Goal: Task Accomplishment & Management: Manage account settings

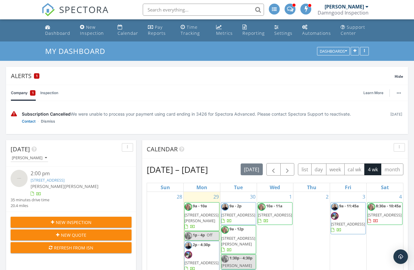
scroll to position [794, 414]
click at [279, 270] on div "1 10a - 11a 2220 NW 33rd Terrace, Coconut Creek 33066" at bounding box center [275, 259] width 36 height 134
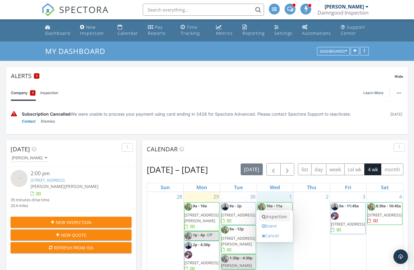
click at [277, 219] on link "Inspection" at bounding box center [274, 217] width 31 height 10
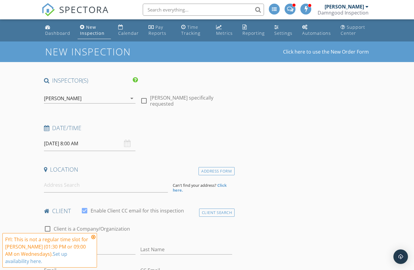
click at [108, 101] on div "[PERSON_NAME]" at bounding box center [85, 99] width 83 height 10
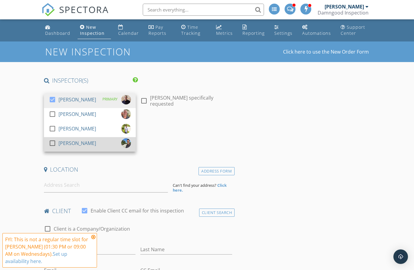
click at [49, 144] on div at bounding box center [52, 143] width 10 height 10
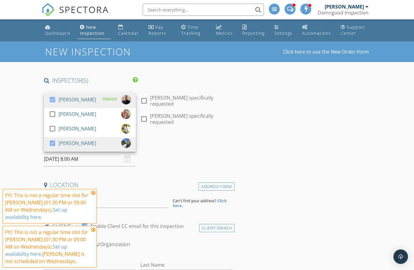
click at [170, 143] on h4 "Date/Time" at bounding box center [138, 144] width 188 height 8
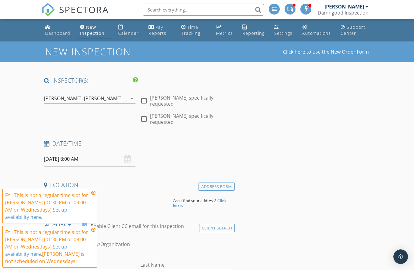
click at [74, 159] on input "10/01/2025 8:00 AM" at bounding box center [90, 159] width 92 height 15
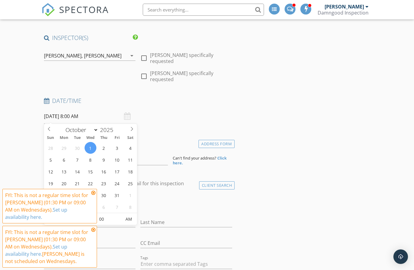
scroll to position [63, 0]
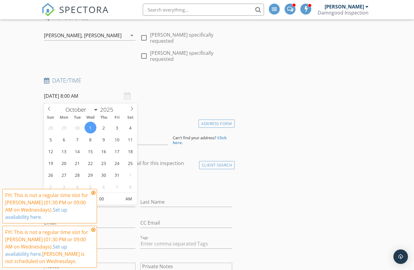
type input "09"
type input "10/01/2025 9:00 AM"
click at [80, 195] on span at bounding box center [79, 196] width 4 height 6
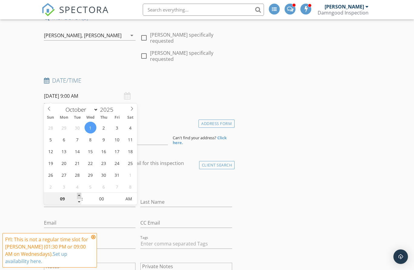
type input "10"
type input "10/01/2025 10:00 AM"
click at [80, 195] on span at bounding box center [79, 196] width 4 height 6
type input "11"
type input "10/01/2025 11:00 AM"
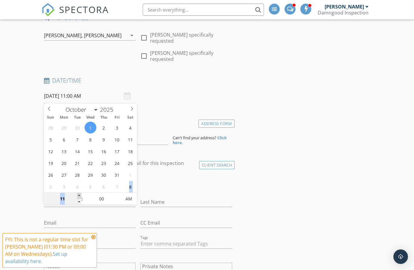
click at [80, 195] on span at bounding box center [79, 196] width 4 height 6
type input "12"
type input "10/01/2025 12:00 PM"
click at [80, 195] on span at bounding box center [79, 196] width 4 height 6
type input "01"
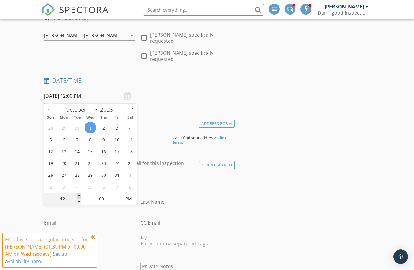
type input "10/01/2025 1:00 PM"
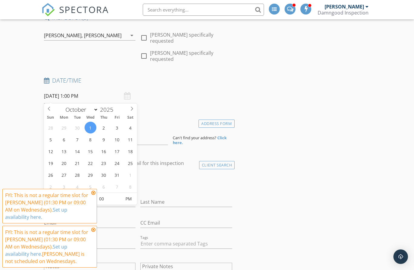
click at [80, 195] on span at bounding box center [79, 196] width 4 height 6
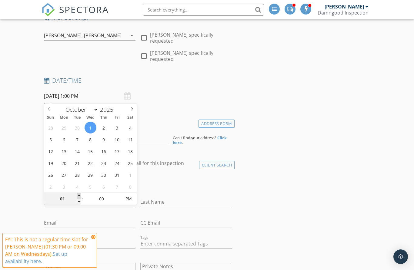
type input "02"
type input "10/01/2025 2:00 PM"
click at [80, 195] on span at bounding box center [79, 196] width 4 height 6
type input "03"
type input "[DATE] 3:00 PM"
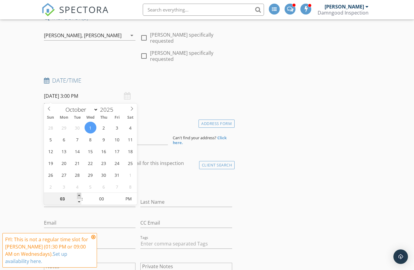
click at [80, 195] on span at bounding box center [79, 196] width 4 height 6
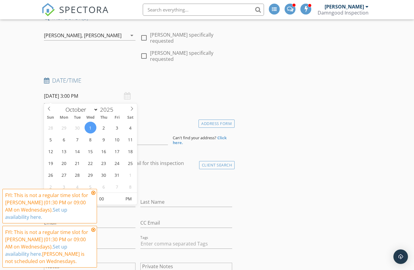
type input "02"
type input "[DATE] 2:00 PM"
click at [79, 203] on span at bounding box center [79, 202] width 4 height 6
click at [174, 179] on div "check_box_outline_blank Client is a Company/Organization" at bounding box center [138, 185] width 188 height 16
click at [94, 195] on icon at bounding box center [93, 193] width 4 height 5
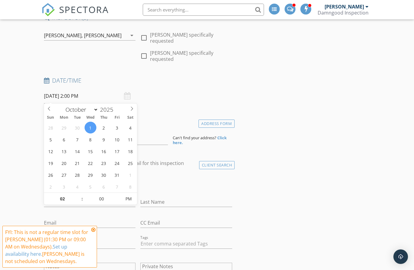
click at [94, 232] on icon at bounding box center [93, 230] width 4 height 5
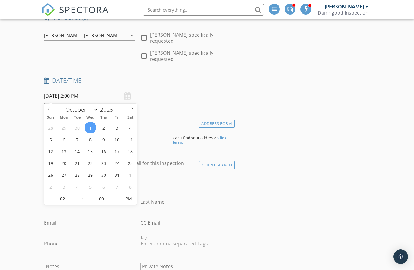
click at [168, 187] on div "check_box_outline_blank Client is a Company/Organization" at bounding box center [138, 185] width 188 height 16
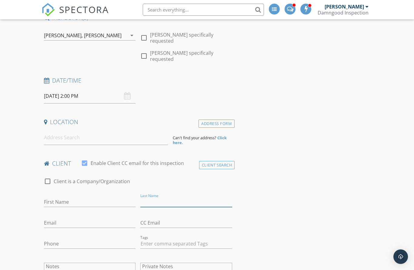
click at [164, 202] on input "Last Name" at bounding box center [186, 202] width 92 height 10
click at [76, 198] on input "First Name" at bounding box center [90, 203] width 92 height 10
paste input "[PERSON_NAME]"
click at [71, 199] on input "[PERSON_NAME]" at bounding box center [90, 203] width 92 height 10
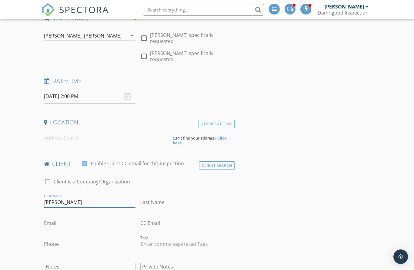
click at [71, 199] on input "[PERSON_NAME]" at bounding box center [90, 203] width 92 height 10
type input "Jose Burges"
paste input "Olmos"
type input "Olmos"
drag, startPoint x: 67, startPoint y: 225, endPoint x: 67, endPoint y: 222, distance: 3.3
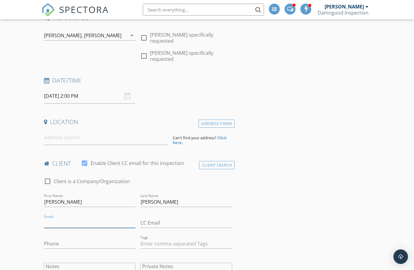
click at [67, 225] on input "Email" at bounding box center [90, 223] width 92 height 10
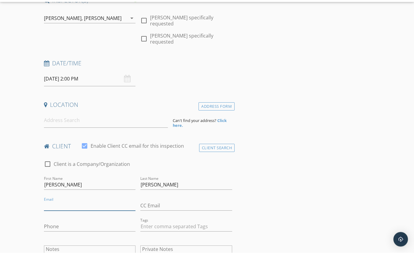
paste input "Jbolmos65@gmail.com"
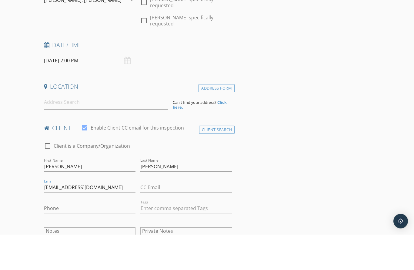
scroll to position [77, 0]
type input "Jbolmos65@gmail.com"
drag, startPoint x: 71, startPoint y: 231, endPoint x: 248, endPoint y: 142, distance: 197.4
click at [88, 249] on textarea "Notes" at bounding box center [90, 264] width 92 height 30
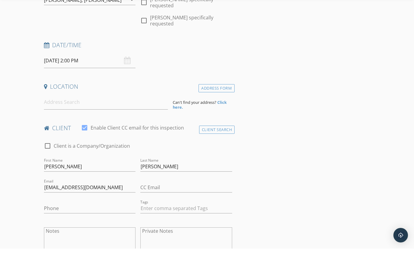
paste textarea "‪+55 11 99905‑2637‬"
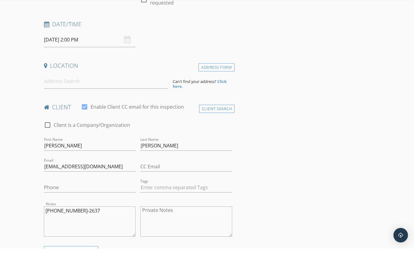
scroll to position [119, 0]
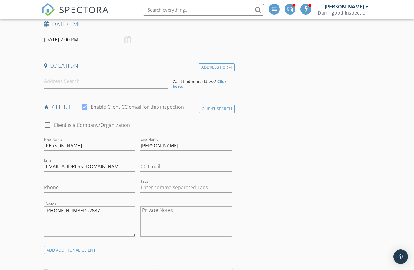
drag, startPoint x: 87, startPoint y: 182, endPoint x: 292, endPoint y: 119, distance: 214.3
drag, startPoint x: 85, startPoint y: 231, endPoint x: 85, endPoint y: 340, distance: 108.8
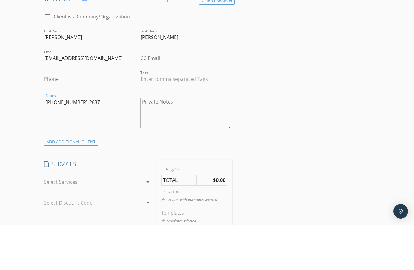
scroll to position [185, 0]
paste textarea "3047 WHITE ORCHID KISSIMMEE FL It’s a vacation home and will be available 10/01…"
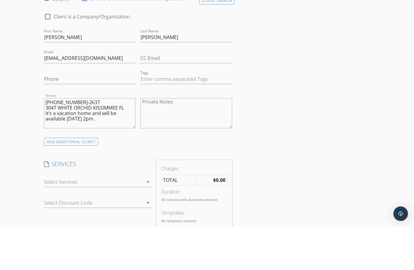
drag, startPoint x: 45, startPoint y: 106, endPoint x: 118, endPoint y: 106, distance: 73.0
click at [118, 141] on textarea "‪+55 11 99905‑2637‬ 3047 WHITE ORCHID KISSIMMEE FL It’s a vacation home and wil…" at bounding box center [90, 156] width 92 height 30
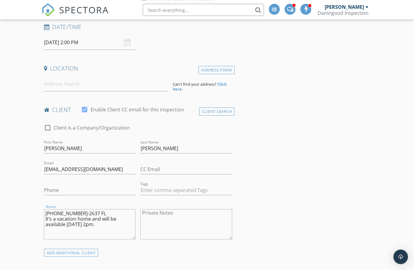
scroll to position [116, 0]
type textarea "‪+55 11 99905‑2637‬ FL It’s a vacation home and will be available 10/01 at 2pm."
click at [84, 84] on input at bounding box center [106, 84] width 124 height 15
paste input "3047 WHITE ORCHID KISSIMMEE"
type input "3047 White Orchid Road, Kissimmee, FL, USA"
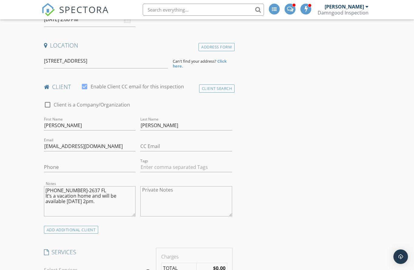
scroll to position [144, 0]
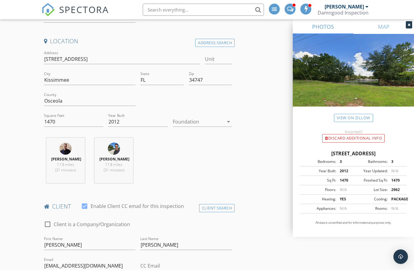
click at [214, 121] on div at bounding box center [198, 122] width 51 height 10
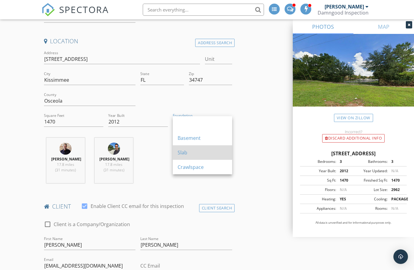
click at [198, 149] on div "Slab" at bounding box center [203, 152] width 50 height 7
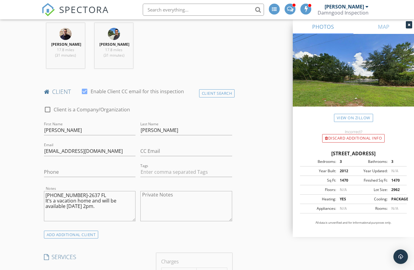
scroll to position [279, 0]
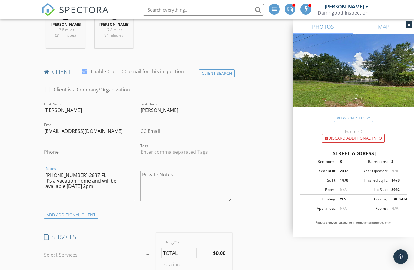
drag, startPoint x: 90, startPoint y: 180, endPoint x: 115, endPoint y: 202, distance: 32.9
click at [115, 201] on textarea "‪+55 11 99905‑2637‬ FL It’s a vacation home and will be available 10/01 at 2pm." at bounding box center [90, 186] width 92 height 30
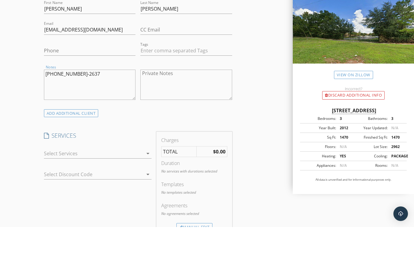
scroll to position [340, 0]
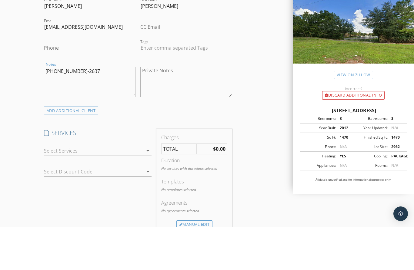
type textarea "‪+55 11 99905‑2637‬"
click at [62, 189] on div at bounding box center [93, 194] width 99 height 10
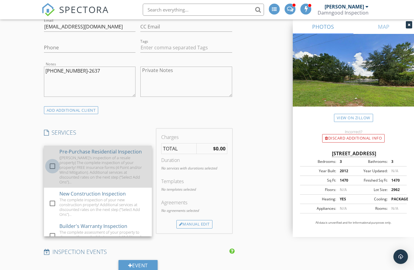
click at [50, 166] on div at bounding box center [52, 166] width 10 height 10
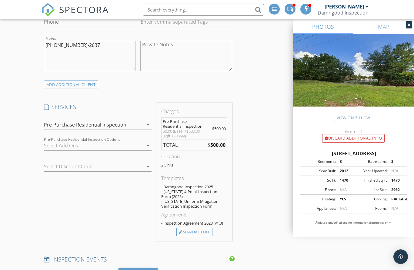
scroll to position [431, 0]
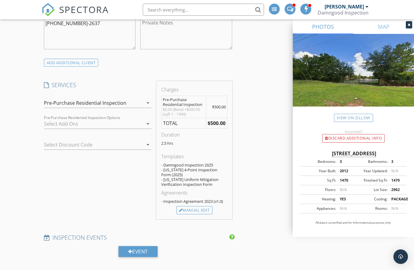
click at [100, 128] on div at bounding box center [93, 124] width 99 height 10
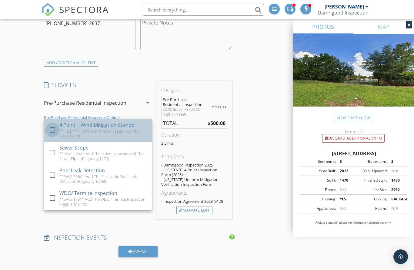
click at [50, 135] on div at bounding box center [52, 130] width 10 height 10
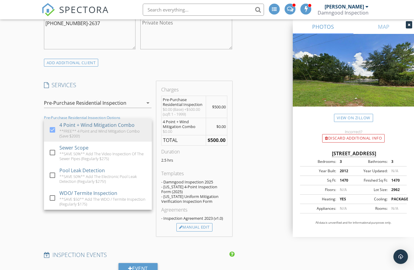
click at [23, 133] on div "New Inspection Click here to use the New Order Form INSPECTOR(S) check_box Fred…" at bounding box center [207, 238] width 414 height 1254
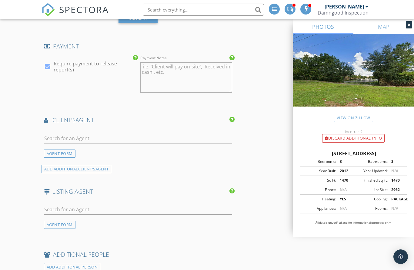
scroll to position [686, 0]
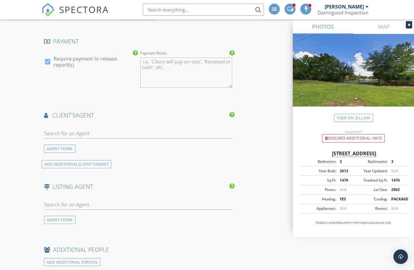
drag, startPoint x: 27, startPoint y: 130, endPoint x: 269, endPoint y: 155, distance: 243.4
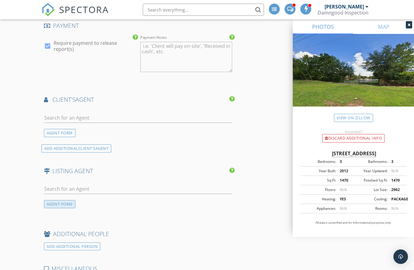
click at [49, 208] on div "AGENT FORM" at bounding box center [60, 204] width 32 height 8
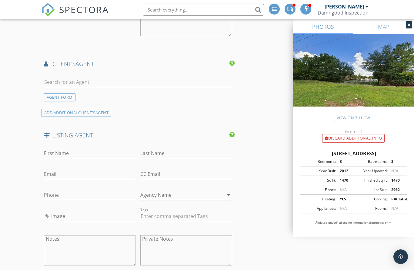
scroll to position [776, 0]
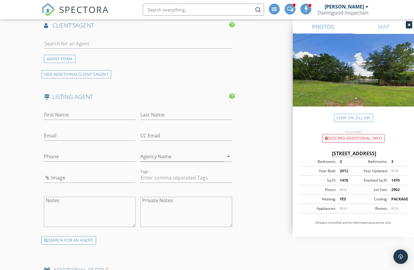
click at [79, 214] on textarea "Notes" at bounding box center [90, 212] width 92 height 30
paste textarea "Ana Paula Pagotto 🏡♥️ REALTOR®️ / Keller Williams at the Lakes Mobile: (407)802…"
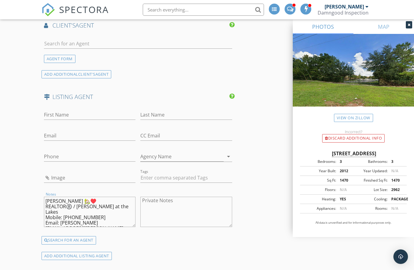
scroll to position [0, 0]
drag, startPoint x: 46, startPoint y: 204, endPoint x: 87, endPoint y: 204, distance: 40.9
click at [87, 203] on textarea "Ana Paula Pagotto 🏡♥️ REALTOR®️ / Keller Williams at the Lakes Mobile: (407)802…" at bounding box center [90, 212] width 92 height 30
type textarea "🏡♥️ REALTOR®️ / Keller Williams at the Lakes Mobile: (407)802-6437 Email: ana.p…"
click at [74, 118] on input "First Name" at bounding box center [90, 115] width 92 height 10
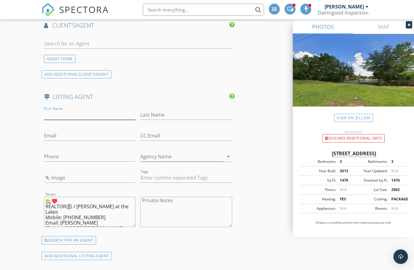
paste input "Ana Paula Pagotto"
click at [75, 118] on input "Ana Paula Pagotto" at bounding box center [90, 115] width 92 height 10
type input "Ana Paula"
paste input "Pagotto"
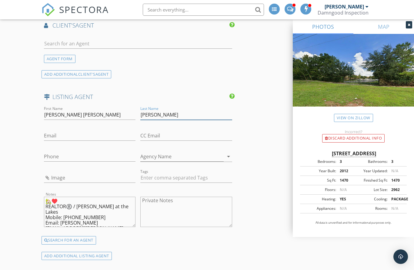
scroll to position [3, 0]
type input "Pagotto"
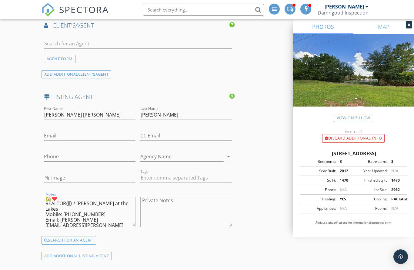
drag, startPoint x: 62, startPoint y: 224, endPoint x: 92, endPoint y: 224, distance: 30.6
click at [93, 223] on textarea "🏡♥️ REALTOR®️ / Keller Williams at the Lakes Mobile: (407)802-6437 Email: ana.p…" at bounding box center [90, 212] width 92 height 30
drag, startPoint x: 112, startPoint y: 223, endPoint x: 61, endPoint y: 223, distance: 50.9
click at [61, 223] on textarea "🏡♥️ REALTOR®️ / Keller Williams at the Lakes Mobile: (407)802-6437 Email: ana.p…" at bounding box center [90, 212] width 92 height 30
type textarea "🏡♥️ REALTOR®️ / Keller Williams at the Lakes Mobile: (407)802-6437 Email: Websi…"
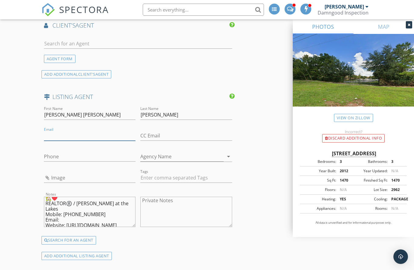
click at [65, 140] on input "Email" at bounding box center [90, 136] width 92 height 10
paste input "ana.pagotto@kw.com"
type input "ana.pagotto@kw.com"
drag, startPoint x: 64, startPoint y: 218, endPoint x: 91, endPoint y: 218, distance: 27.6
click at [91, 218] on textarea "🏡♥️ REALTOR®️ / Keller Williams at the Lakes Mobile: (407)802-6437 Email: Websi…" at bounding box center [90, 212] width 92 height 30
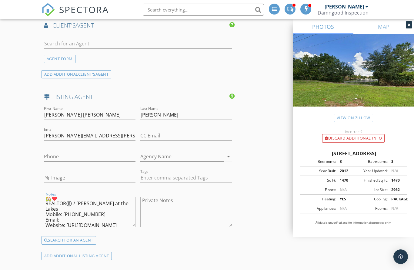
drag, startPoint x: 98, startPoint y: 218, endPoint x: 63, endPoint y: 219, distance: 34.5
click at [63, 219] on textarea "🏡♥️ REALTOR®️ / Keller Williams at the Lakes Mobile: (407)802-6437 Email: Websi…" at bounding box center [90, 212] width 92 height 30
type textarea "🏡♥️ REALTOR®️ / Keller Williams at the Lakes Mobile: Email: Website: https://an…"
click at [56, 161] on input "Phone" at bounding box center [90, 157] width 92 height 10
paste input "407-802-6437"
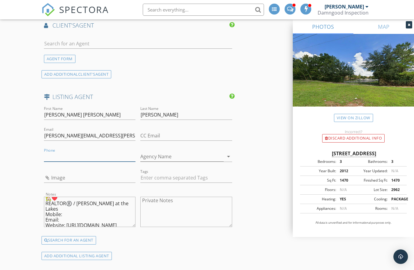
type input "407-802-6437"
click at [94, 222] on textarea "🏡♥️ REALTOR®️ / Keller Williams at the Lakes Mobile: Email: Website: https://an…" at bounding box center [90, 212] width 92 height 30
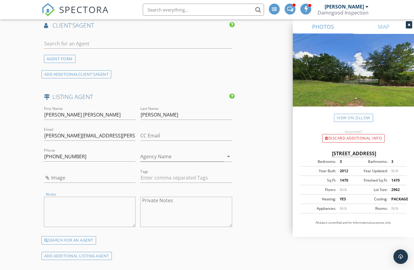
scroll to position [0, 0]
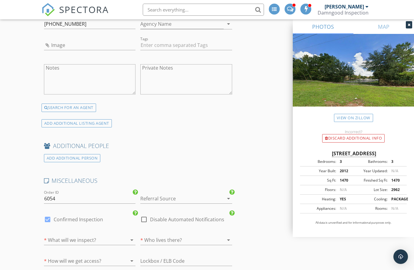
scroll to position [936, 0]
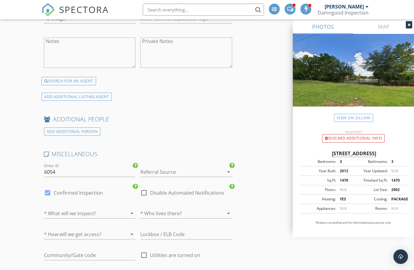
click at [203, 173] on div at bounding box center [177, 172] width 75 height 10
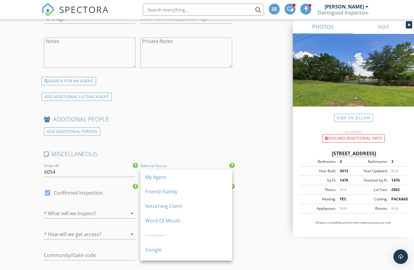
click at [187, 176] on div "My Agent" at bounding box center [186, 177] width 82 height 7
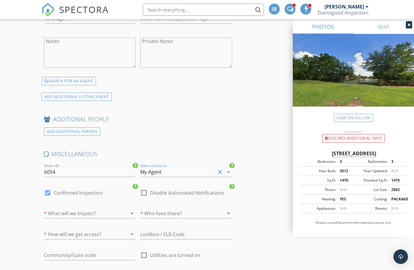
click at [79, 218] on div at bounding box center [81, 214] width 75 height 10
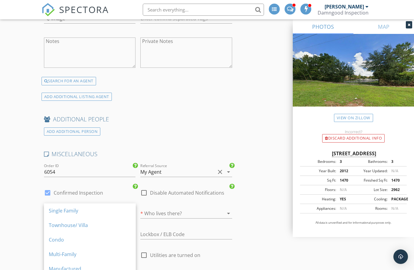
click at [78, 224] on div "Townhouse/ Villa" at bounding box center [90, 225] width 82 height 7
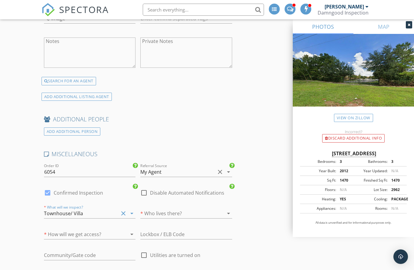
click at [179, 214] on div at bounding box center [177, 214] width 75 height 10
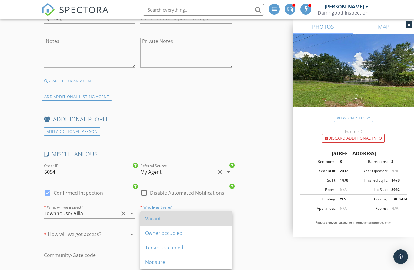
click at [176, 216] on div "Vacant" at bounding box center [186, 218] width 82 height 7
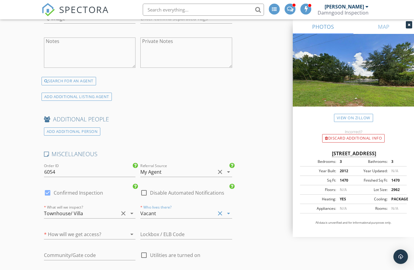
click at [102, 235] on div at bounding box center [81, 235] width 75 height 10
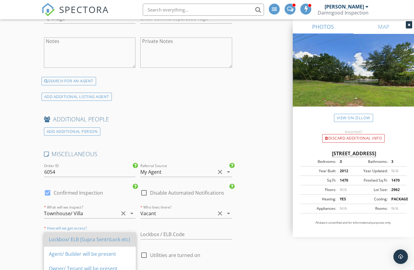
click at [93, 238] on div "Lockbox/ ELB (Supra SentriLock etc)" at bounding box center [90, 239] width 82 height 7
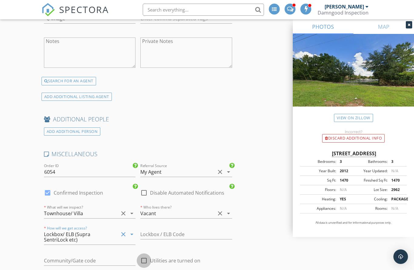
click at [145, 264] on div at bounding box center [144, 261] width 10 height 10
checkbox input "true"
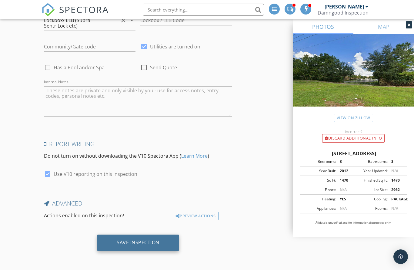
scroll to position [1152, 0]
click at [129, 241] on div "Save Inspection" at bounding box center [138, 243] width 43 height 6
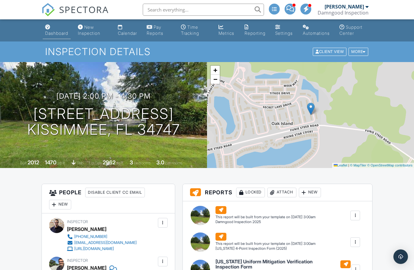
click at [55, 34] on div "Dashboard" at bounding box center [56, 33] width 23 height 5
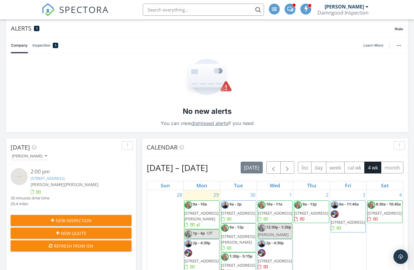
scroll to position [50, 0]
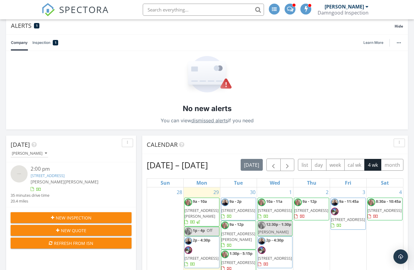
click at [202, 214] on span "[STREET_ADDRESS][PERSON_NAME]" at bounding box center [201, 213] width 34 height 11
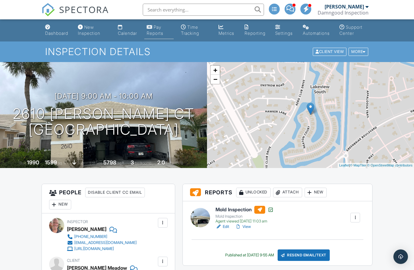
click at [151, 32] on div "Pay Reports" at bounding box center [155, 30] width 17 height 11
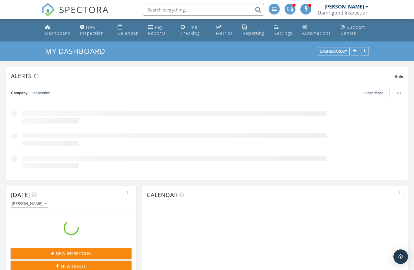
scroll to position [145, 130]
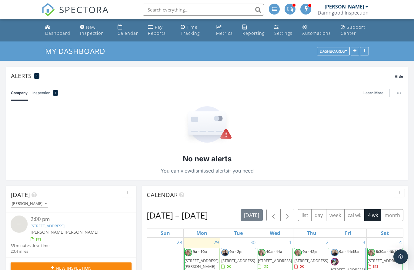
click at [42, 93] on link "Inspection 1" at bounding box center [45, 93] width 26 height 16
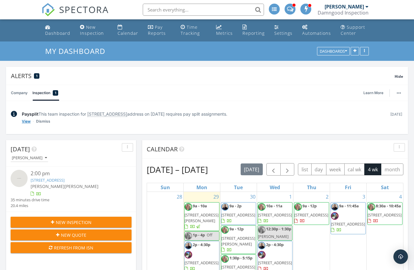
click at [28, 122] on link "View" at bounding box center [26, 121] width 9 height 6
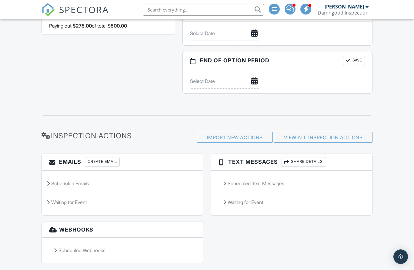
scroll to position [636, 0]
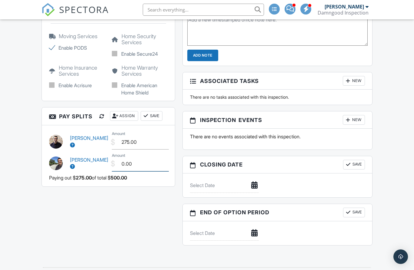
drag, startPoint x: 121, startPoint y: 156, endPoint x: 129, endPoint y: 156, distance: 8.2
click at [121, 157] on input "0.00" at bounding box center [140, 164] width 57 height 15
click at [122, 157] on input "0.00" at bounding box center [140, 164] width 57 height 15
type input "100.00"
click at [152, 111] on button "Save" at bounding box center [152, 116] width 22 height 10
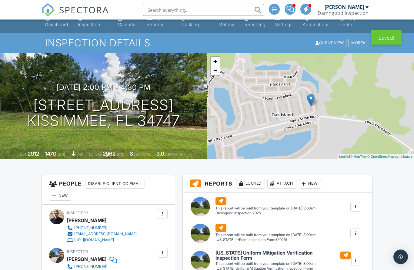
scroll to position [0, 0]
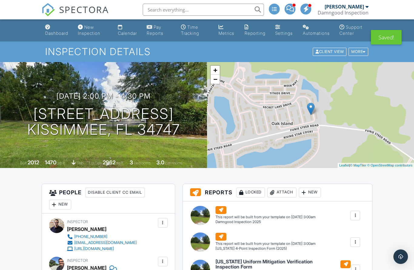
click at [51, 30] on link "Dashboard" at bounding box center [57, 30] width 28 height 17
